Goal: Transaction & Acquisition: Complete application form

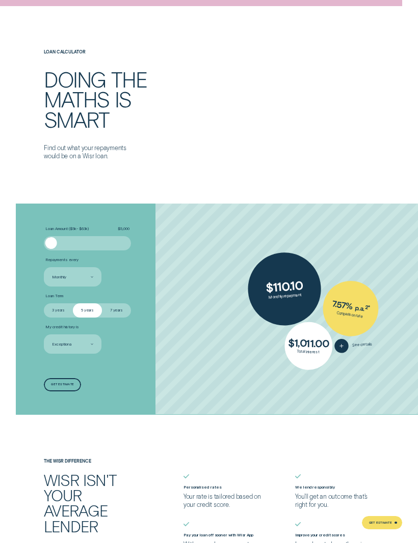
scroll to position [1163, 0]
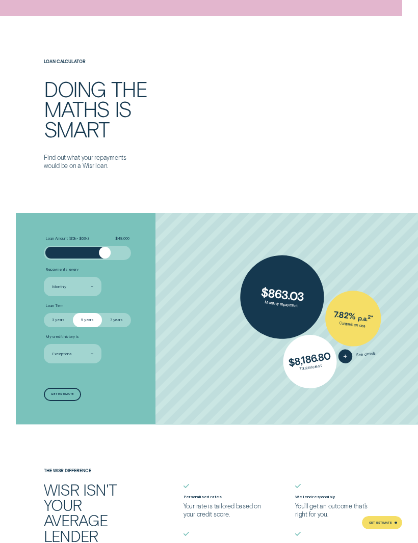
click at [99, 250] on div at bounding box center [105, 253] width 12 height 12
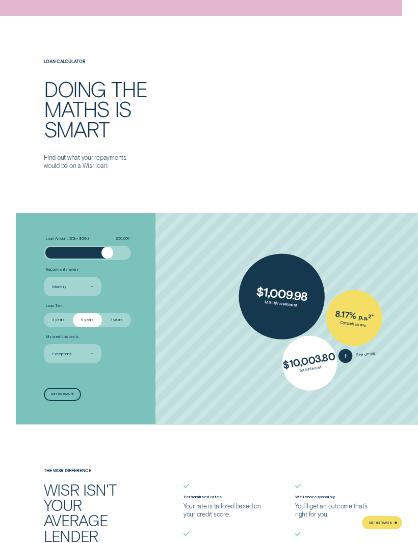
click at [58, 313] on label "3 years" at bounding box center [58, 320] width 29 height 14
click at [44, 313] on input "3 years" at bounding box center [44, 313] width 0 height 0
radio input "true"
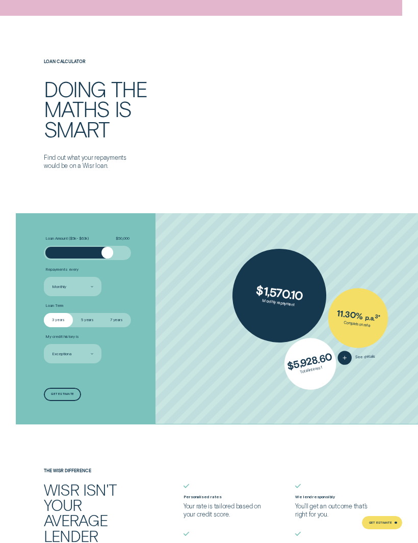
click at [118, 320] on label "7 years" at bounding box center [116, 320] width 29 height 14
click at [102, 313] on input "7 years" at bounding box center [102, 313] width 0 height 0
radio input "true"
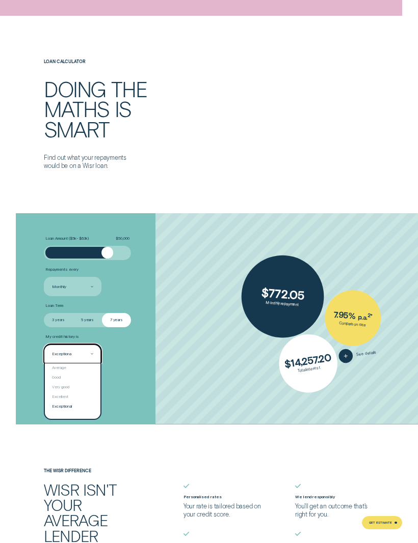
click at [51, 393] on div "Excellent" at bounding box center [73, 398] width 56 height 10
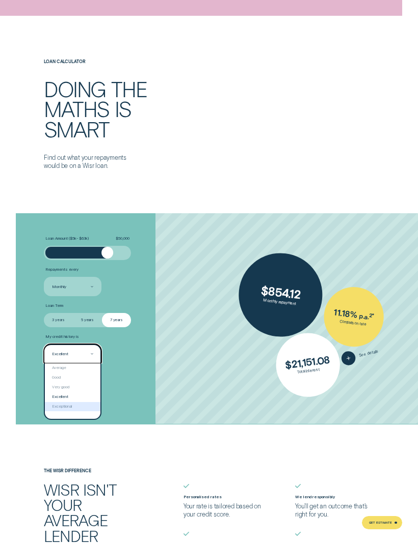
click at [54, 402] on div "Exceptional" at bounding box center [73, 407] width 56 height 10
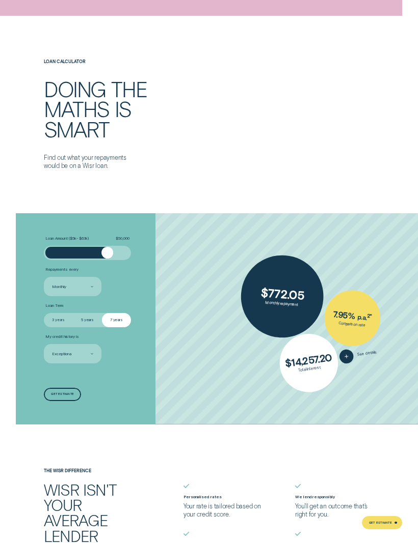
click at [89, 358] on div "Loan Amount ( $5k - $63k ) $ 50,000 Repayments every Monthly Loan Term Select L…" at bounding box center [111, 319] width 140 height 212
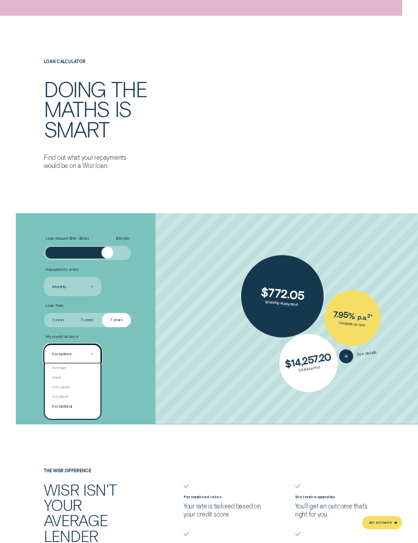
click at [51, 393] on div "Excellent" at bounding box center [73, 398] width 56 height 10
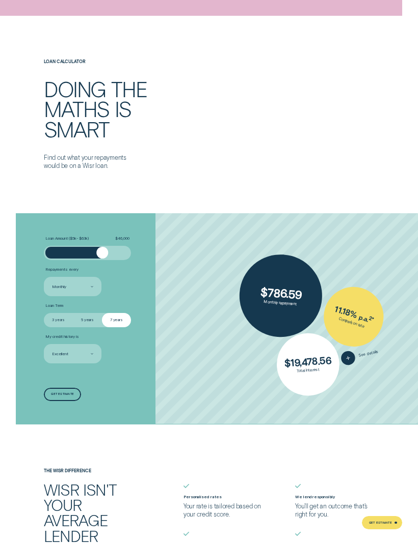
click at [44, 313] on input "3 years" at bounding box center [44, 313] width 0 height 0
radio input "true"
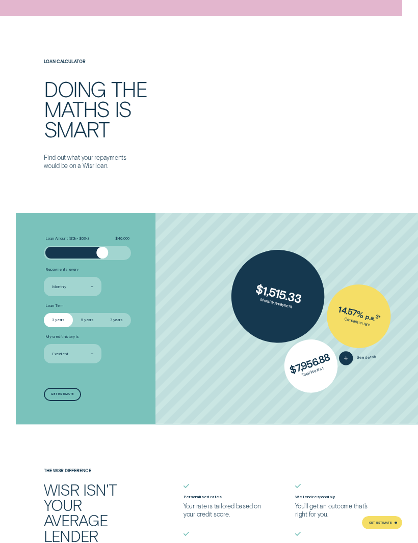
click at [73, 313] on input "5 years" at bounding box center [73, 313] width 0 height 0
radio input "true"
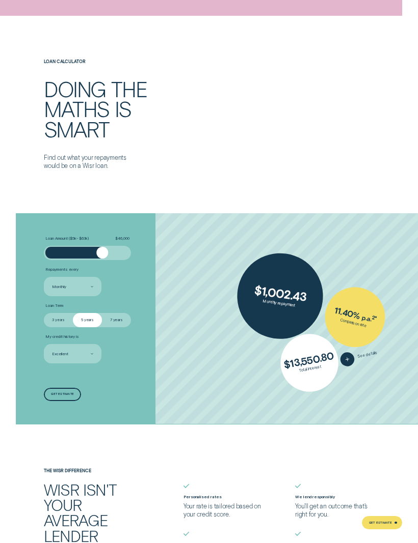
click at [115, 316] on label "7 years" at bounding box center [116, 320] width 29 height 14
click at [102, 313] on input "7 years" at bounding box center [102, 313] width 0 height 0
radio input "true"
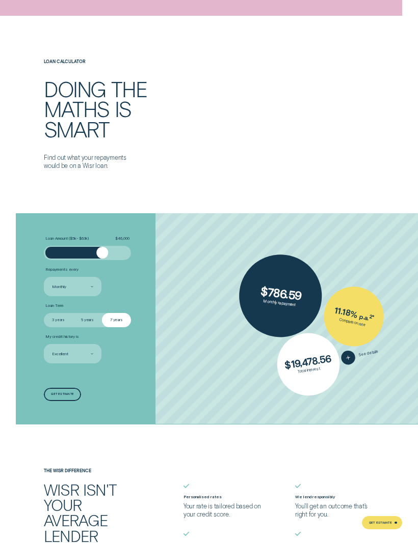
click at [73, 313] on input "5 years" at bounding box center [73, 313] width 0 height 0
radio input "true"
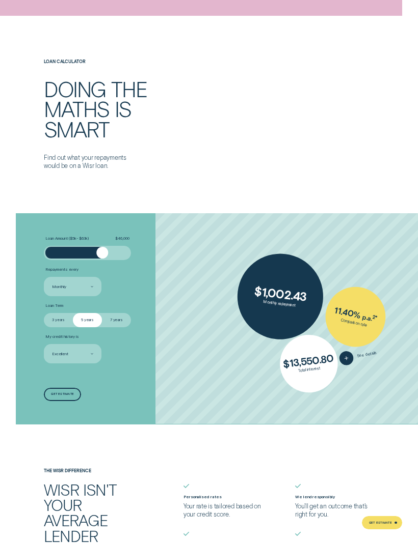
click at [102, 313] on input "7 years" at bounding box center [102, 313] width 0 height 0
radio input "true"
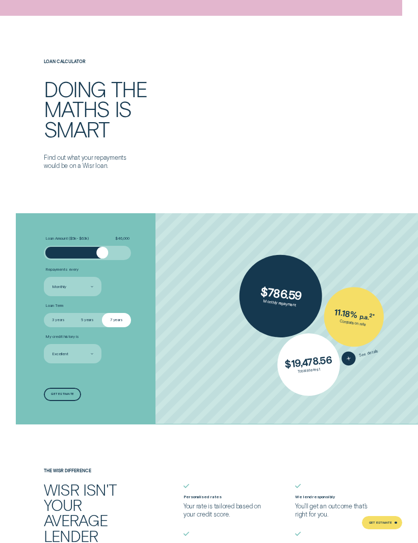
click at [44, 313] on input "3 years" at bounding box center [44, 313] width 0 height 0
radio input "true"
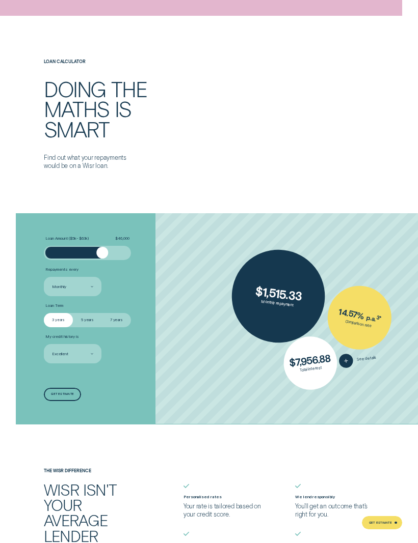
click at [73, 313] on input "5 years" at bounding box center [73, 313] width 0 height 0
radio input "true"
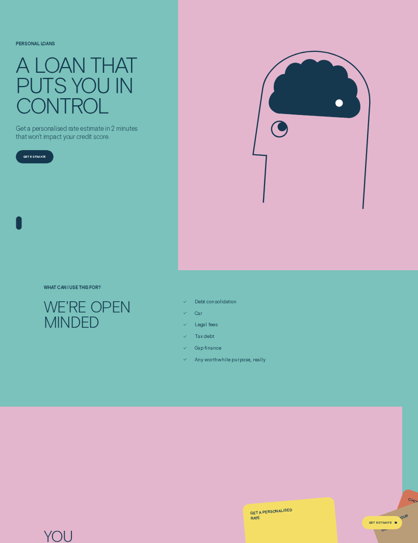
scroll to position [0, 0]
